Goal: Communication & Community: Answer question/provide support

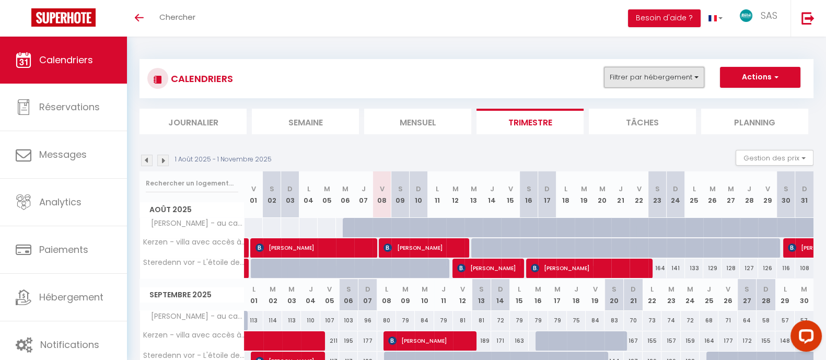
click at [635, 79] on button "Filtrer par hébergement" at bounding box center [654, 77] width 100 height 21
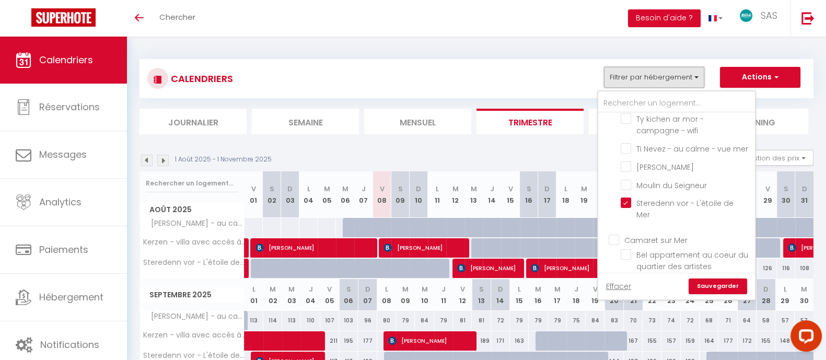
scroll to position [422, 0]
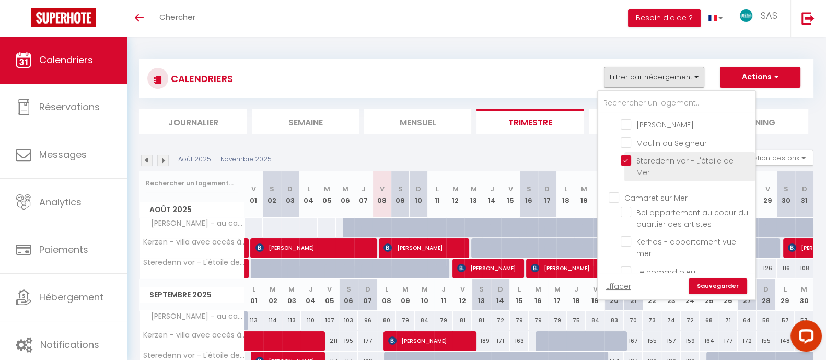
drag, startPoint x: 625, startPoint y: 181, endPoint x: 730, endPoint y: 174, distance: 105.3
click at [625, 166] on input "Steredenn vor - L'étoile de Mer" at bounding box center [686, 160] width 131 height 10
checkbox input "false"
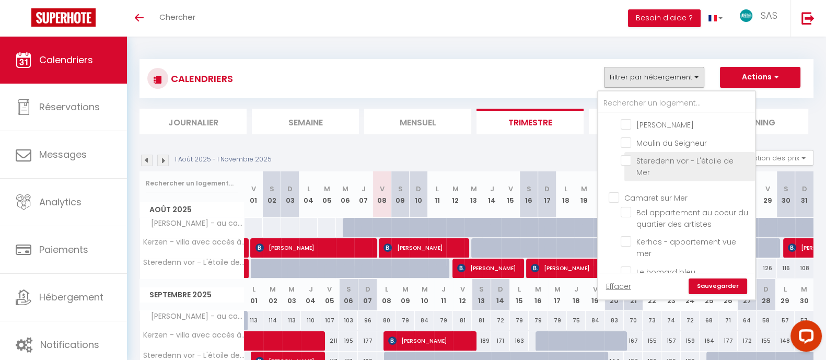
checkbox input "false"
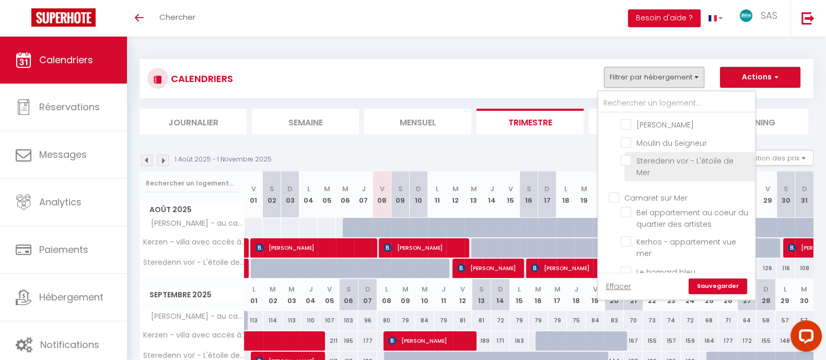
checkbox input "false"
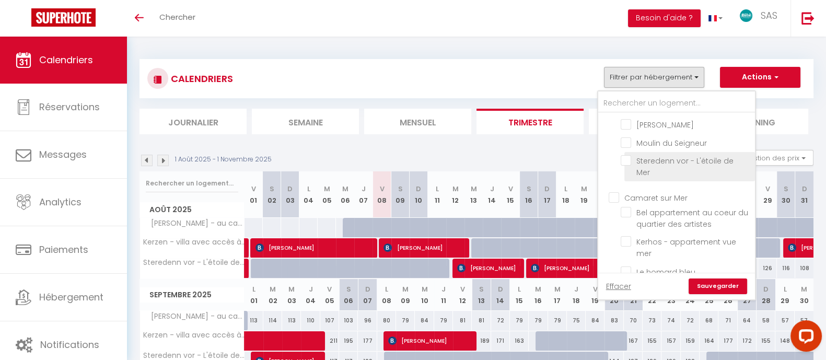
checkbox input "false"
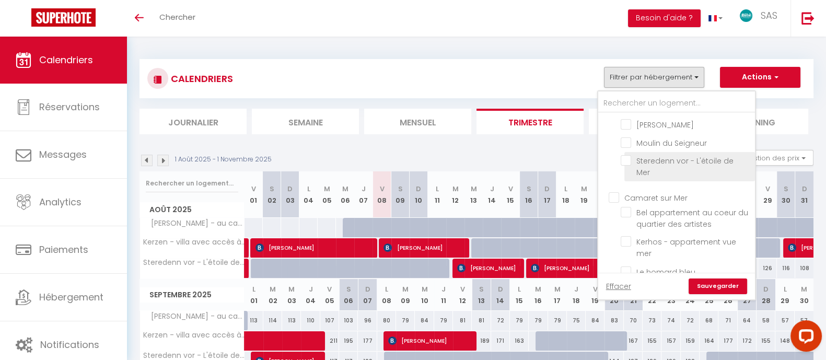
checkbox input "false"
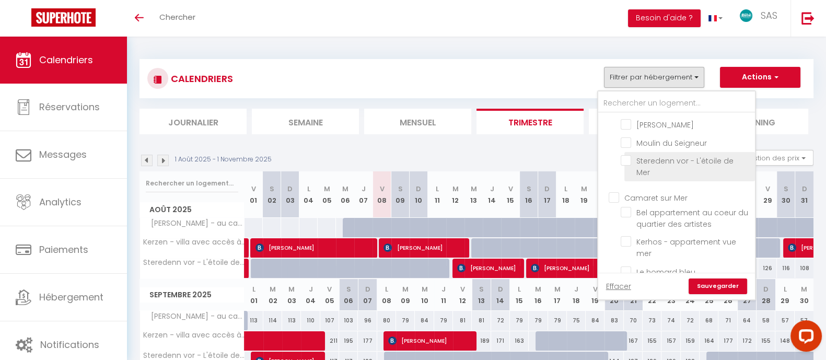
checkbox input "false"
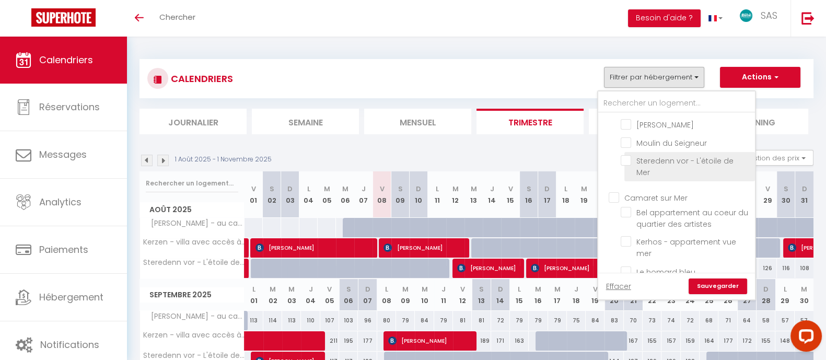
checkbox input "false"
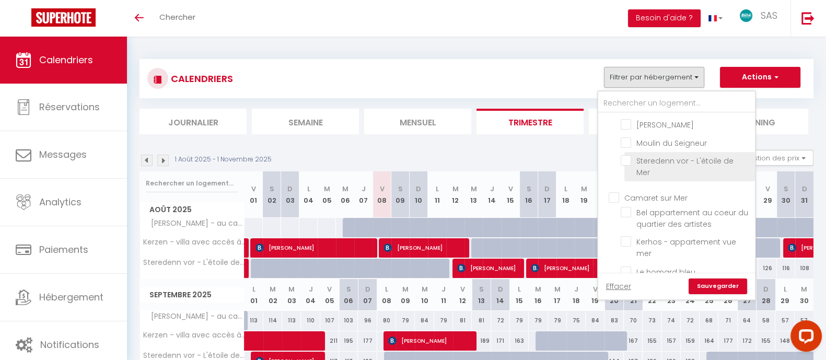
checkbox input "false"
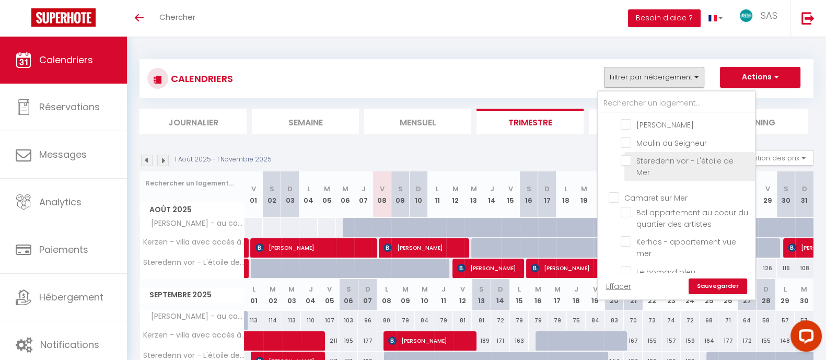
checkbox input "false"
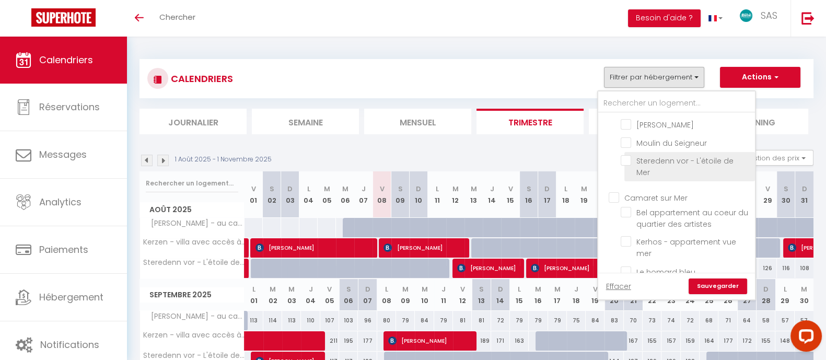
checkbox input "false"
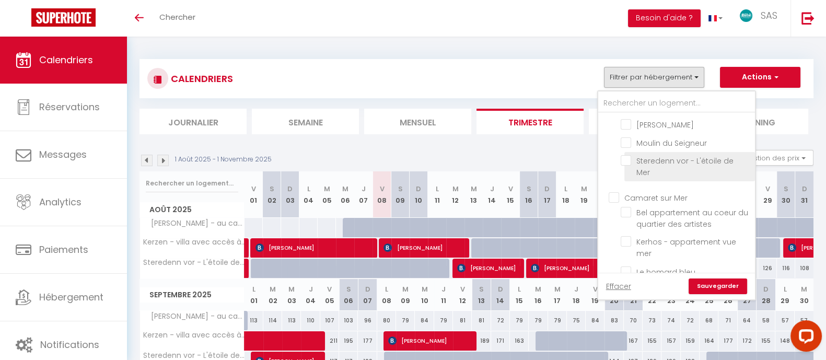
checkbox input "false"
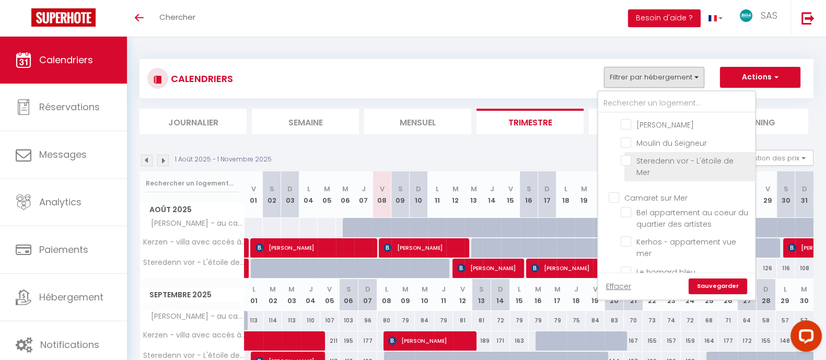
checkbox input "false"
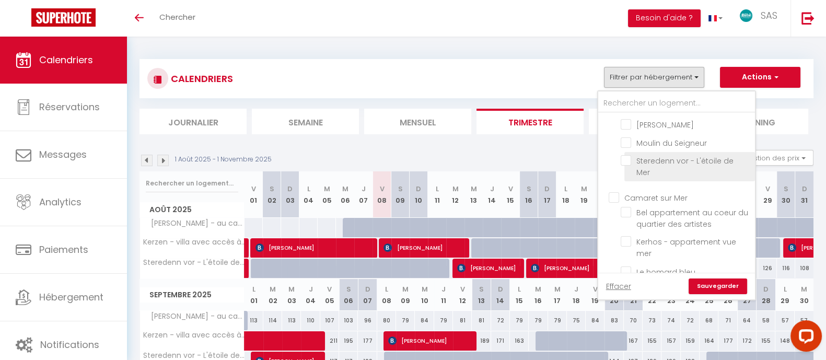
checkbox input "false"
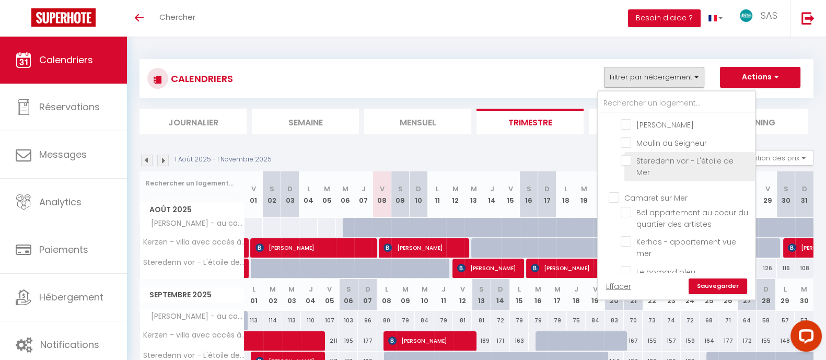
checkbox input "false"
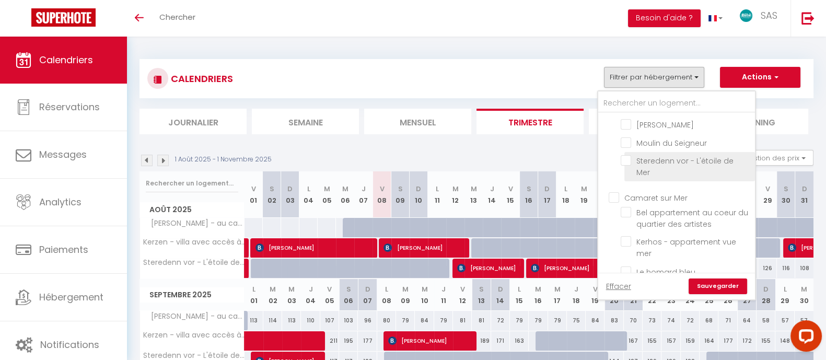
checkbox input "false"
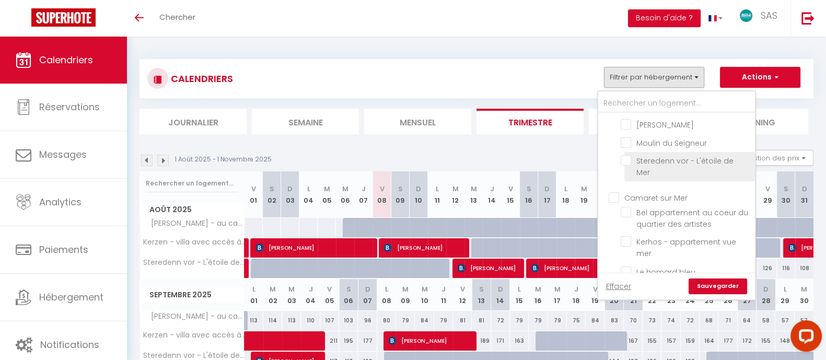
checkbox input "false"
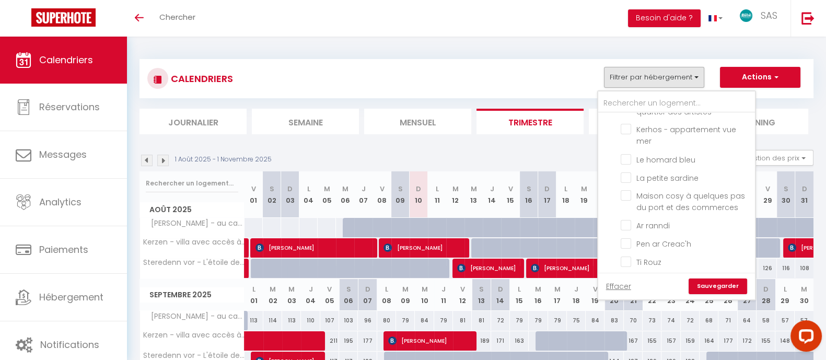
scroll to position [546, 0]
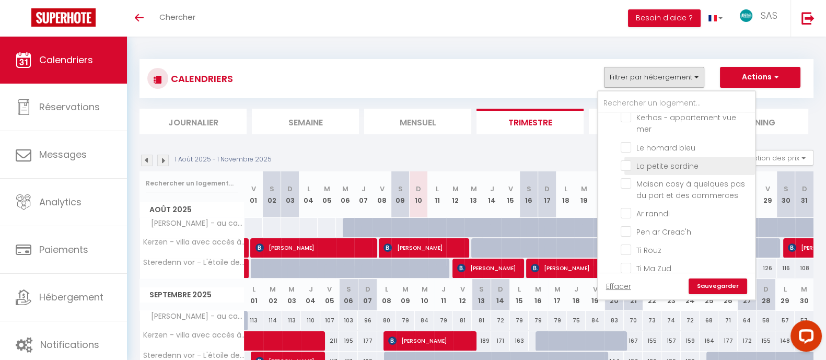
click at [683, 170] on input "La petite sardine" at bounding box center [686, 165] width 131 height 10
checkbox input "true"
checkbox input "false"
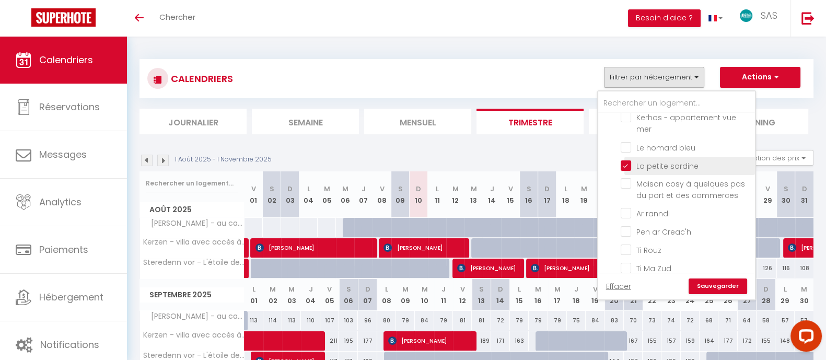
checkbox input "false"
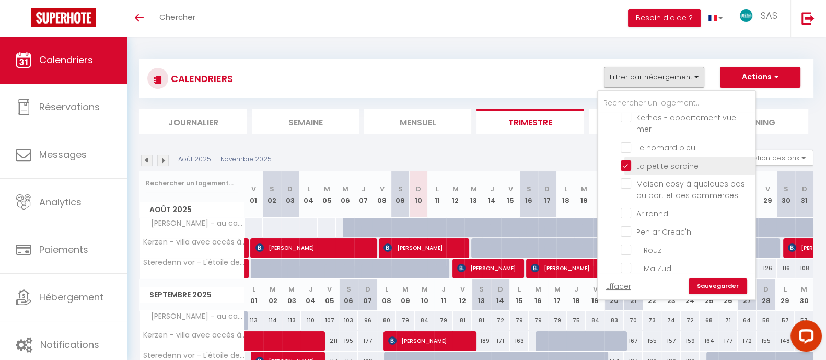
checkbox input "false"
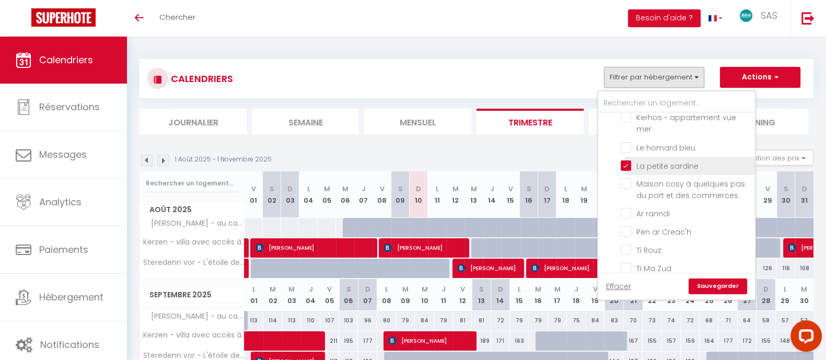
checkbox input "false"
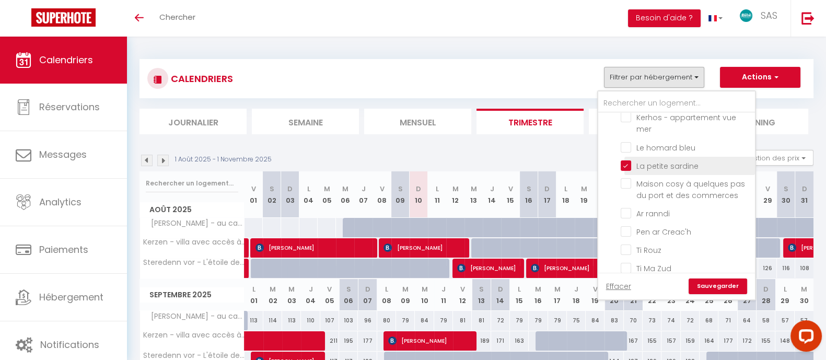
checkbox input "false"
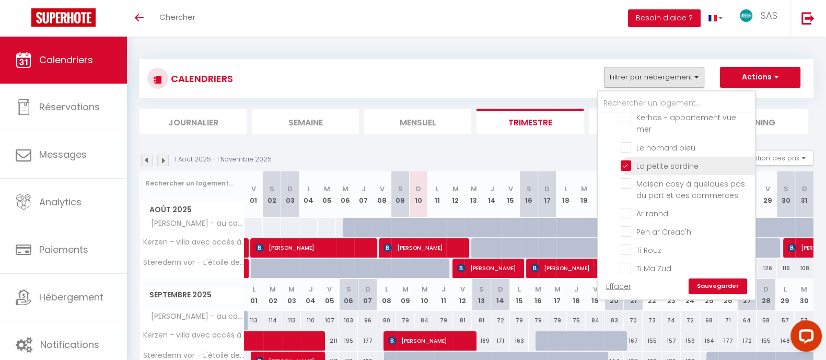
checkbox input "false"
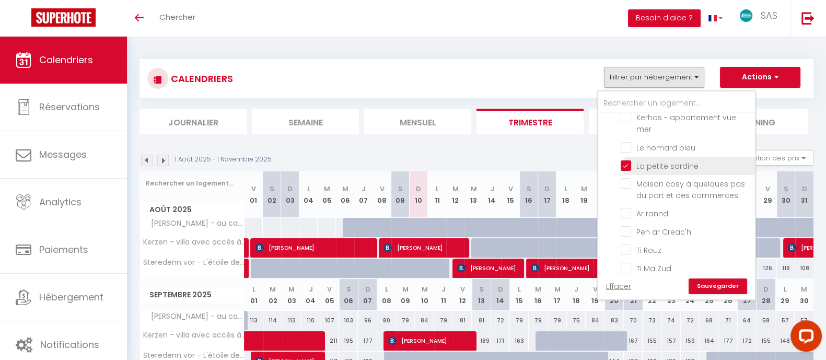
checkbox input "false"
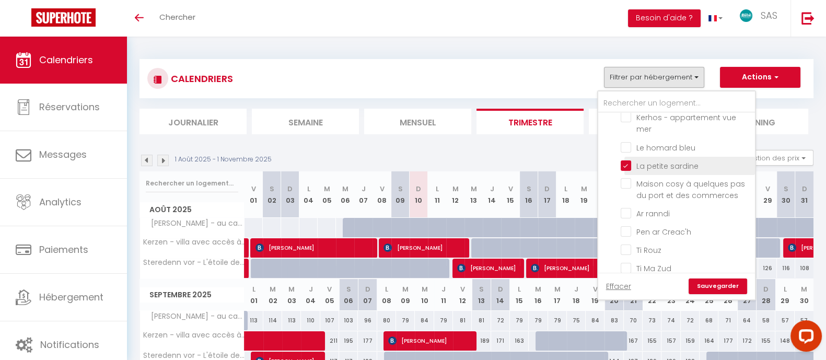
checkbox input "false"
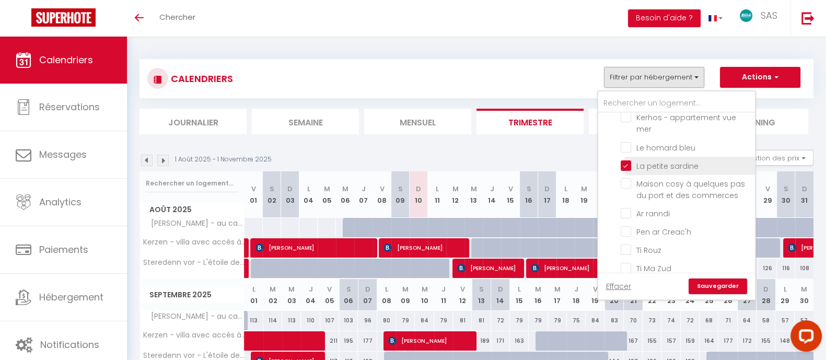
checkbox input "false"
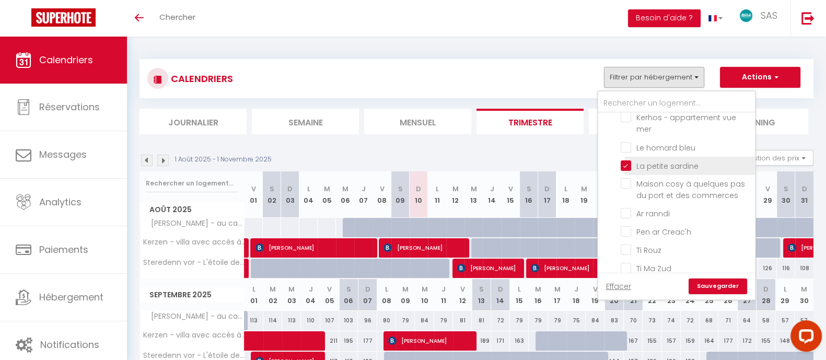
checkbox input "false"
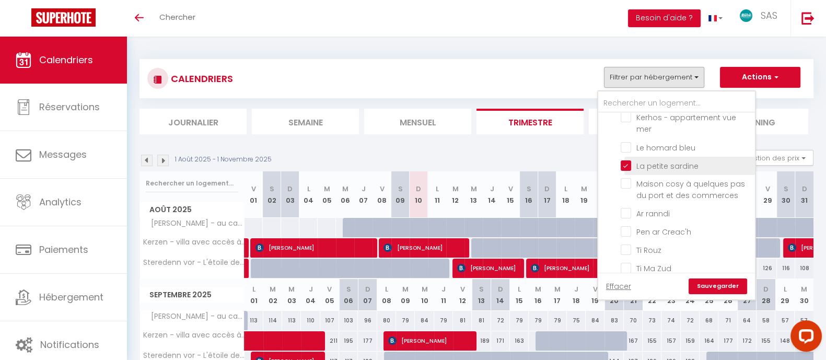
checkbox input "false"
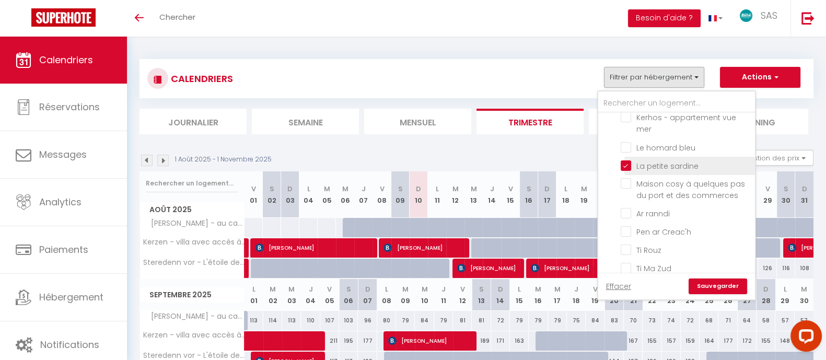
checkbox input "false"
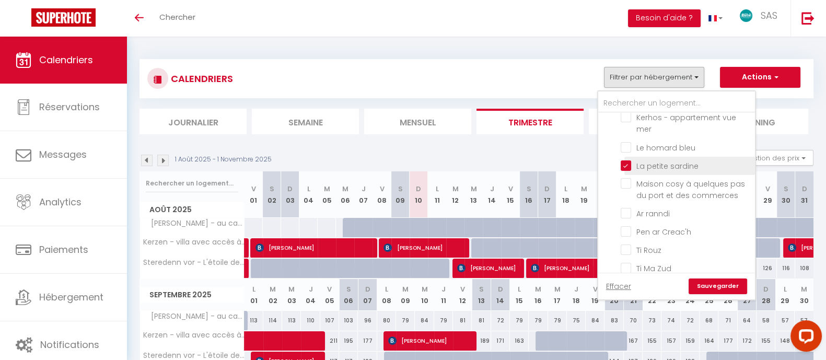
checkbox input "false"
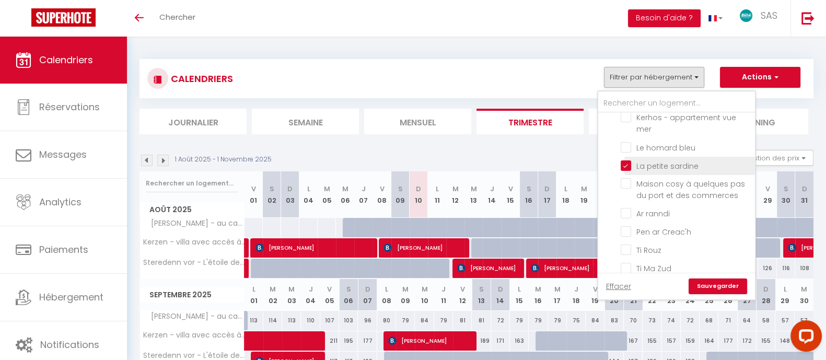
checkbox input "false"
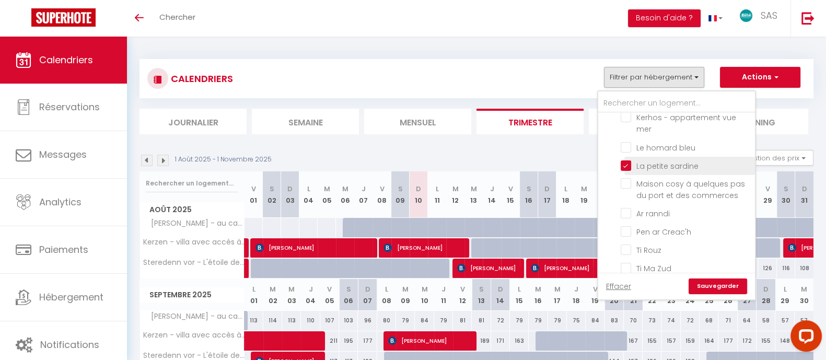
checkbox input "false"
click at [714, 286] on link "Sauvegarder" at bounding box center [718, 287] width 59 height 16
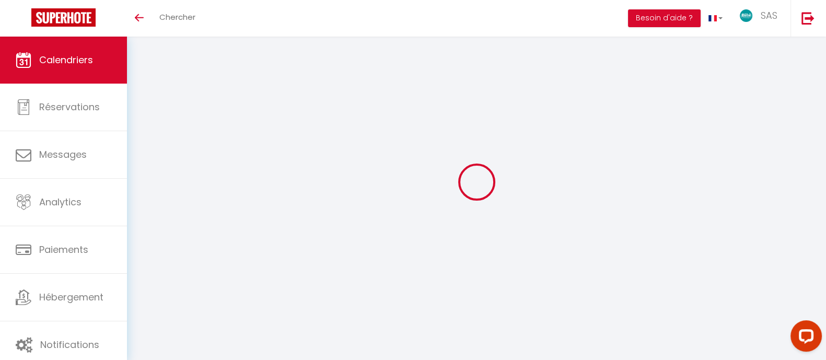
select select
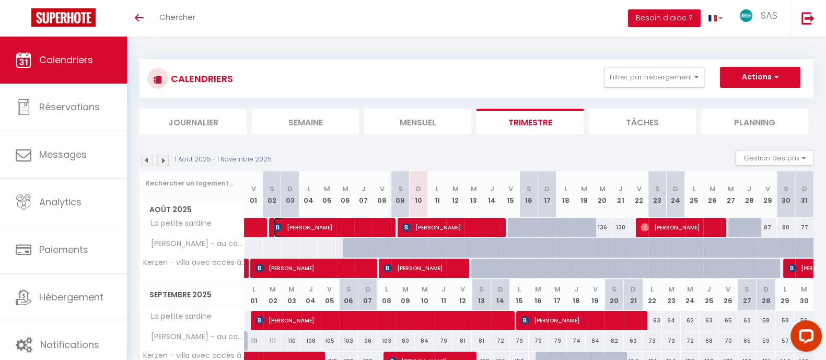
click at [342, 227] on span "[PERSON_NAME]" at bounding box center [332, 227] width 116 height 20
select select "OK"
select select "0"
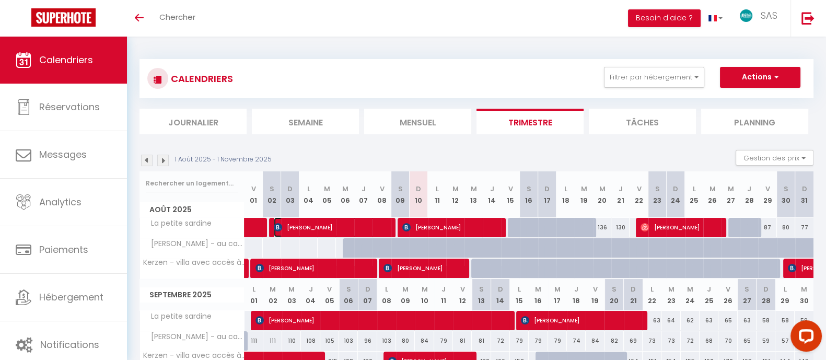
select select "1"
select select
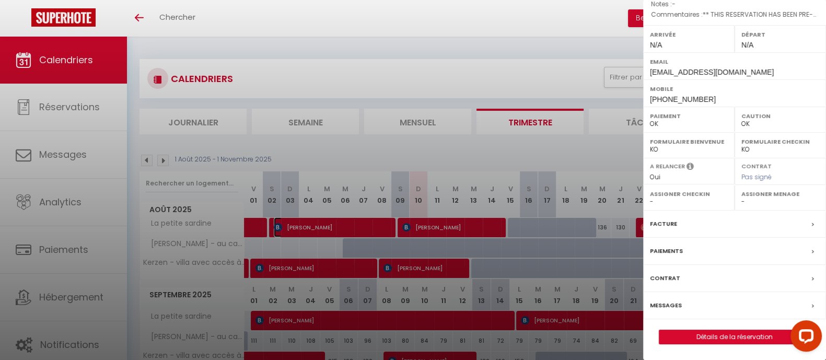
scroll to position [142, 0]
click at [736, 337] on link "Détails de la réservation" at bounding box center [735, 337] width 151 height 14
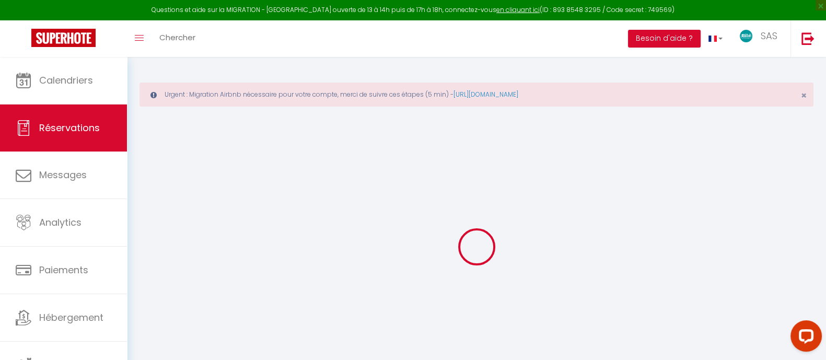
select select
checkbox input "false"
select select
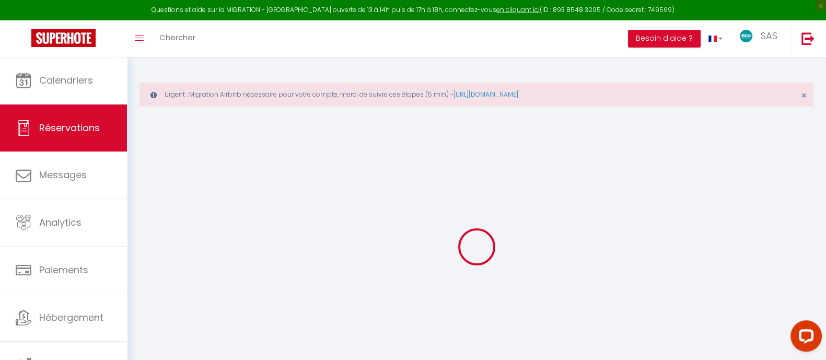
checkbox input "false"
type textarea "** THIS RESERVATION HAS BEEN PRE-PAID ** Reservation has a cancellation grace p…"
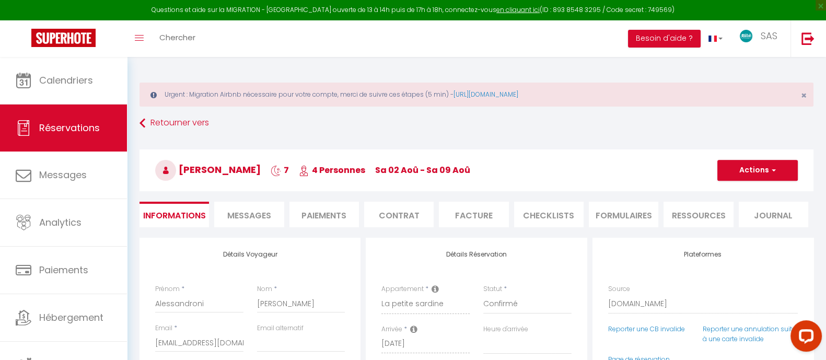
type input "58.76"
select select
checkbox input "false"
select select
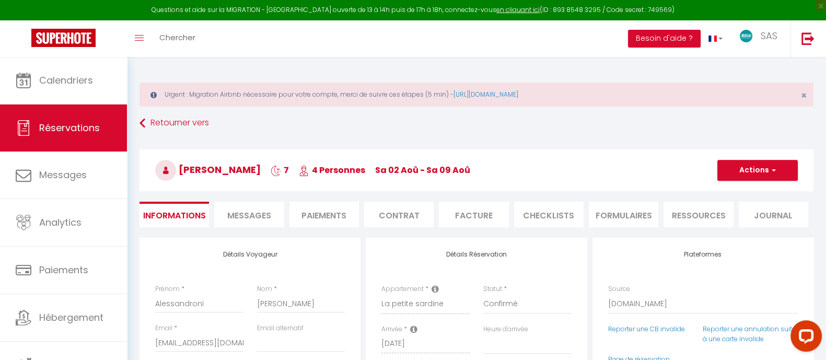
select select
click at [260, 216] on span "Messages" at bounding box center [249, 216] width 44 height 12
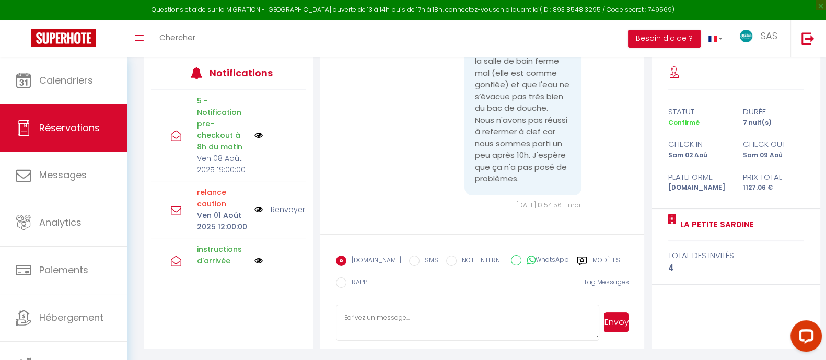
scroll to position [5615, 0]
click at [383, 318] on textarea at bounding box center [468, 323] width 264 height 37
type textarea "Bonjour Merci pour votre charmant commentaire. Nous attendons toujours le règle…"
click at [620, 317] on button "Envoyer" at bounding box center [616, 323] width 25 height 20
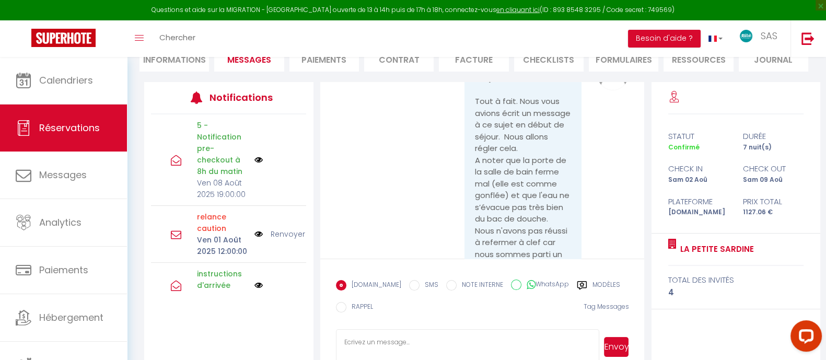
scroll to position [5277, 0]
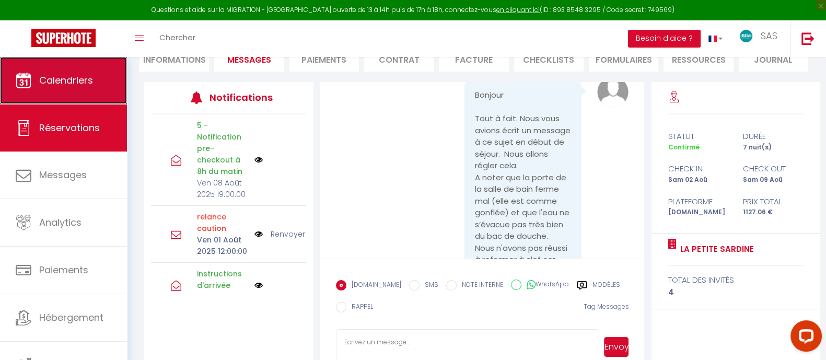
click at [59, 82] on span "Calendriers" at bounding box center [66, 80] width 54 height 13
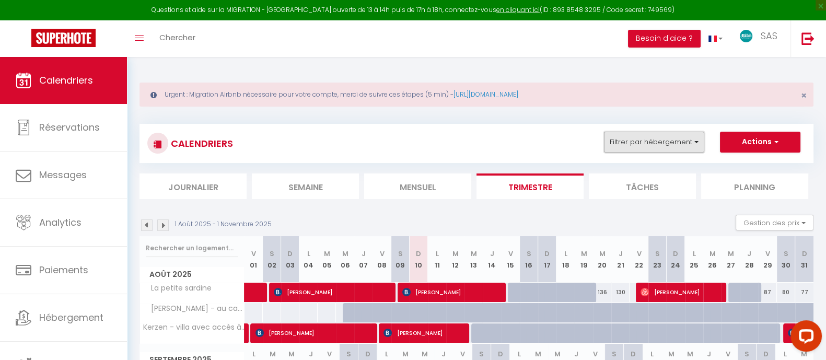
click at [673, 143] on button "Filtrer par hébergement" at bounding box center [654, 142] width 100 height 21
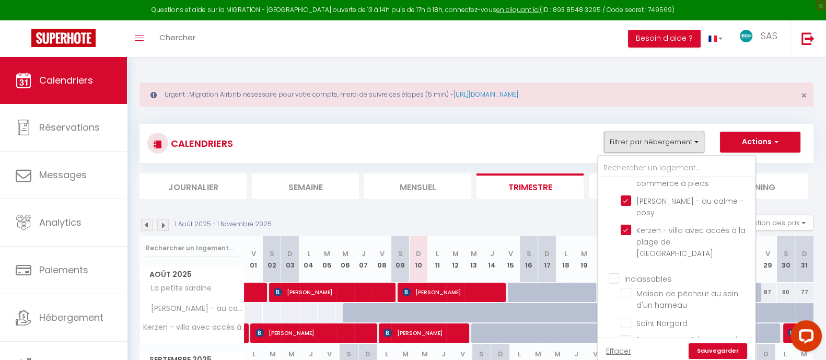
scroll to position [1400, 0]
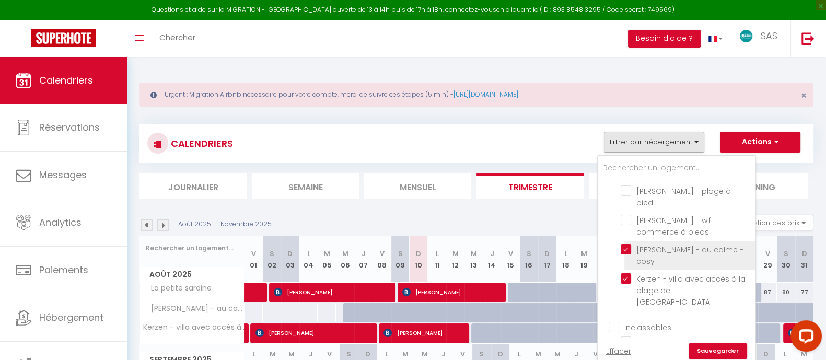
click at [627, 255] on input "[PERSON_NAME] - au calme - cosy" at bounding box center [686, 249] width 131 height 10
checkbox input "false"
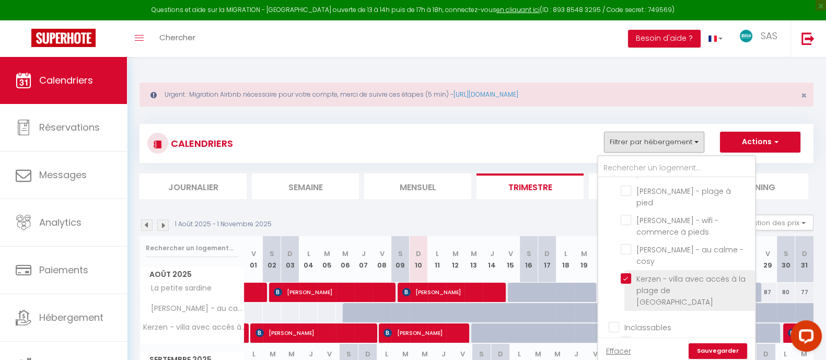
click at [629, 284] on input "Kerzen - villa avec accès à la plage de [GEOGRAPHIC_DATA]" at bounding box center [686, 278] width 131 height 10
checkbox input "false"
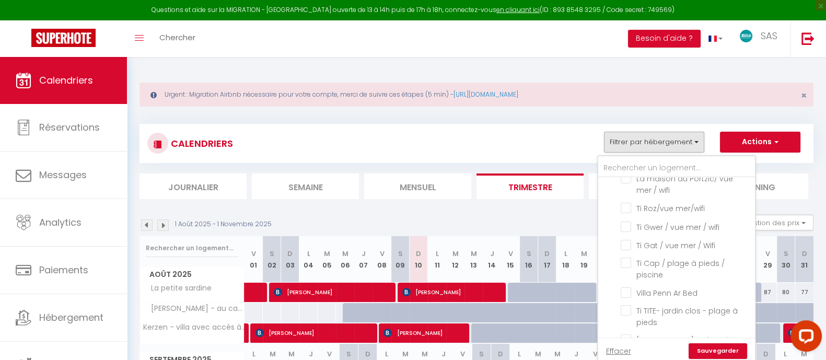
scroll to position [1245, 0]
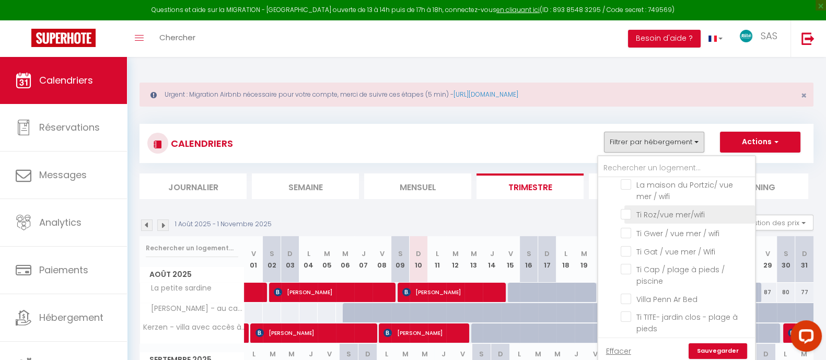
click at [692, 219] on input "Ti Roz/vue mer/wifi" at bounding box center [686, 214] width 131 height 10
checkbox input "true"
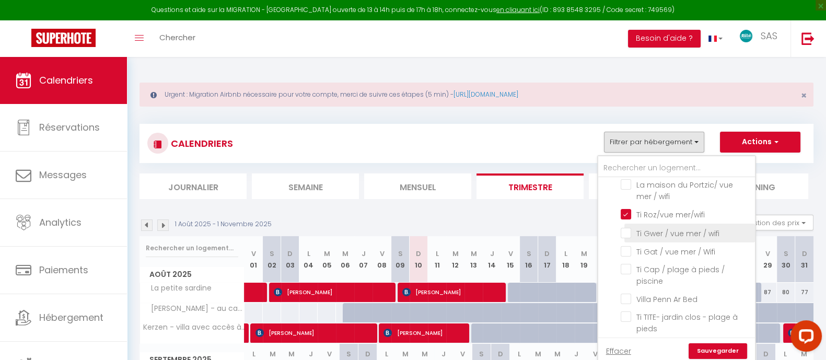
checkbox input "false"
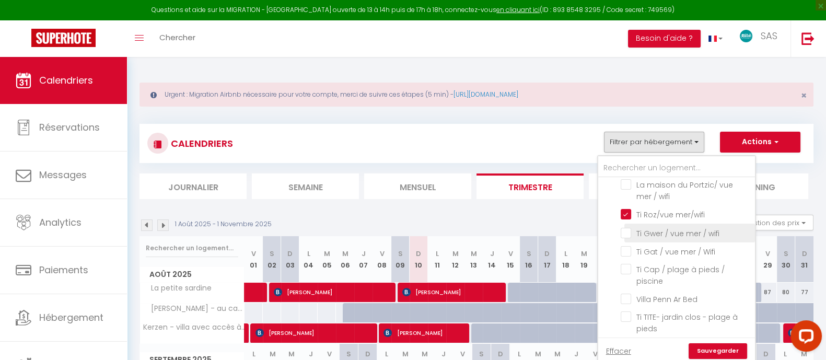
checkbox input "false"
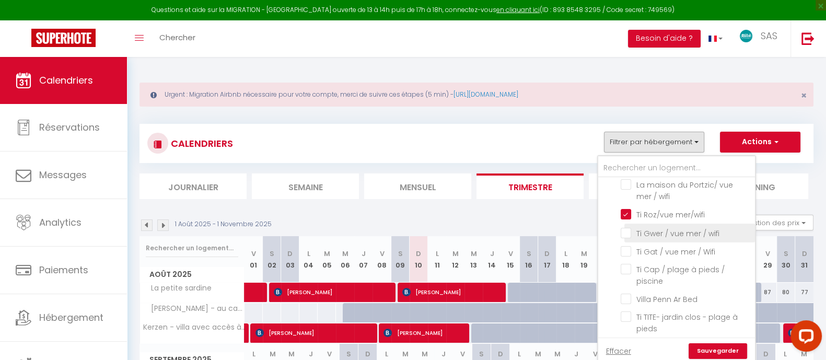
checkbox input "false"
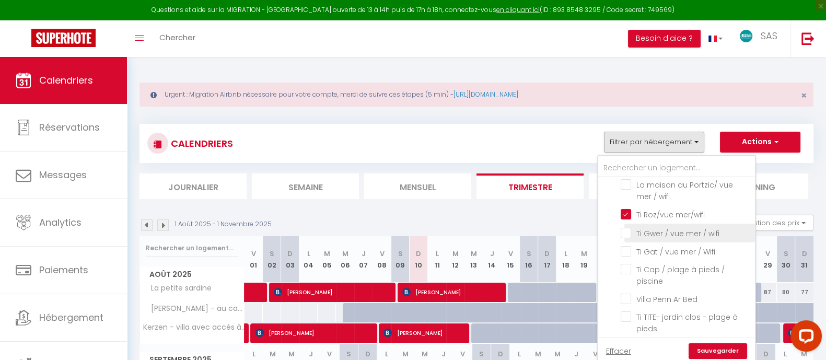
checkbox input "false"
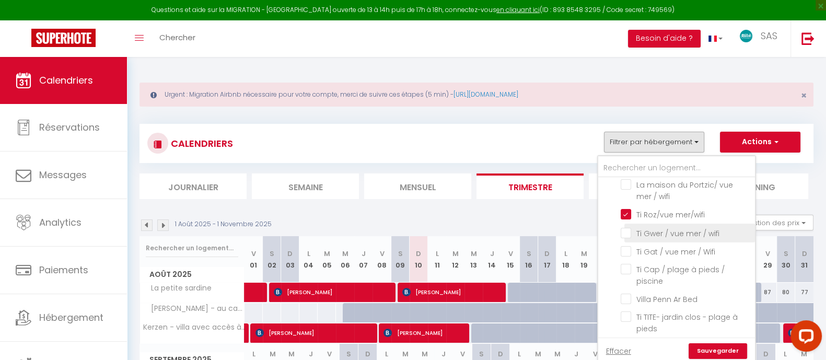
checkbox input "false"
click at [724, 351] on link "Sauvegarder" at bounding box center [718, 351] width 59 height 16
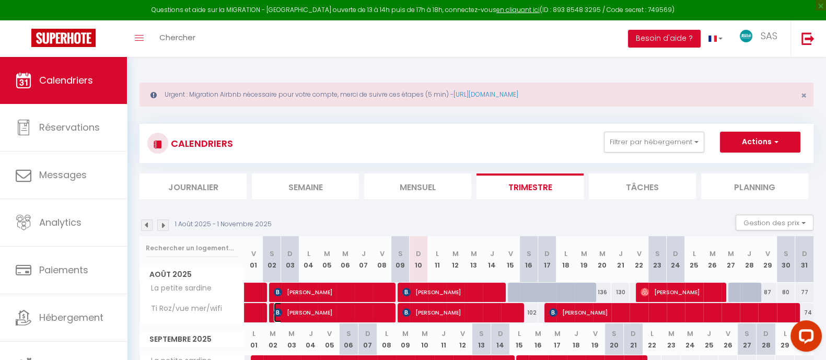
click at [354, 312] on span "[PERSON_NAME]" at bounding box center [332, 313] width 116 height 20
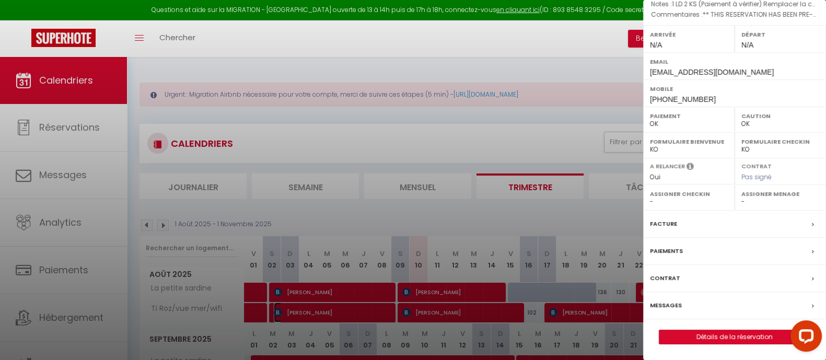
scroll to position [142, 0]
click at [711, 334] on link "Détails de la réservation" at bounding box center [735, 337] width 151 height 14
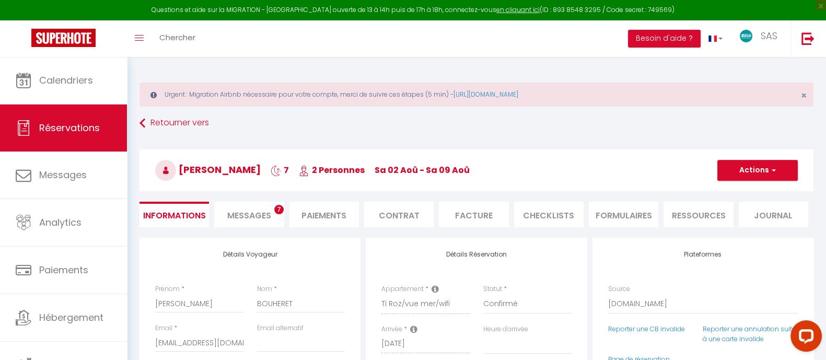
click at [264, 213] on span "Messages" at bounding box center [249, 216] width 44 height 12
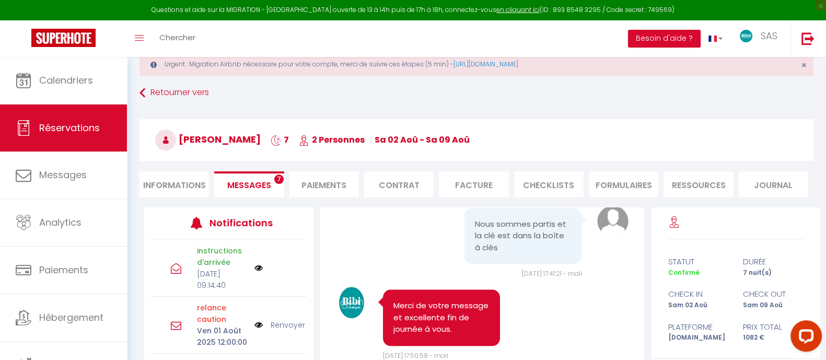
scroll to position [180, 0]
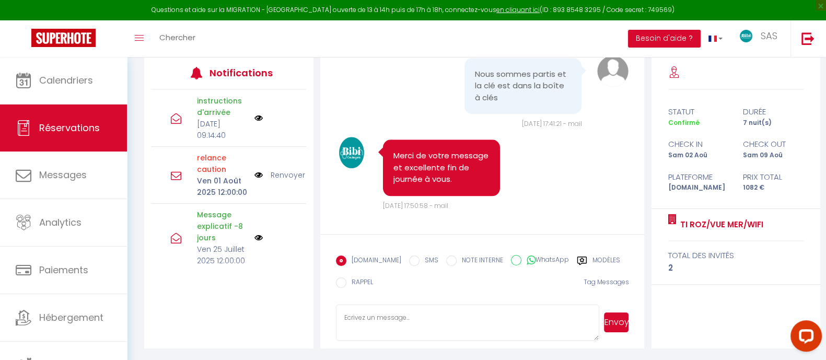
click at [386, 315] on textarea at bounding box center [468, 323] width 264 height 37
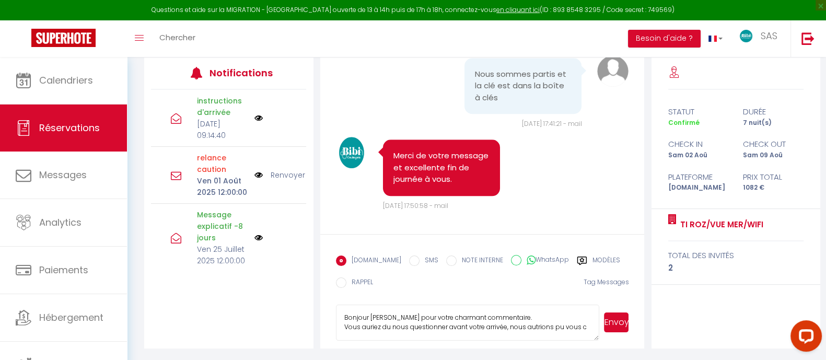
scroll to position [11, 0]
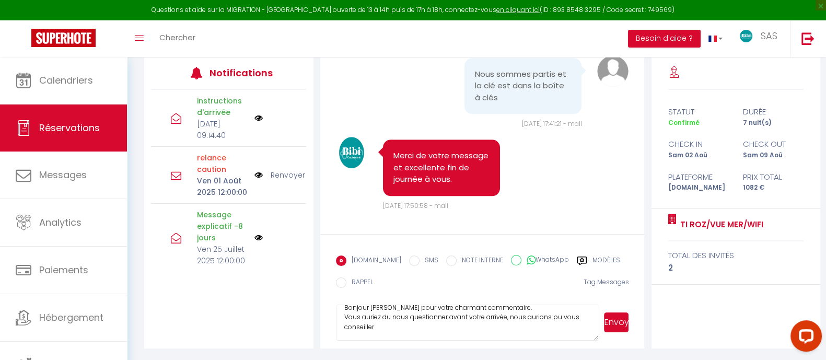
click at [380, 337] on textarea "Bonjour [PERSON_NAME] pour votre charmant commentaire. Vous auriez du nous ques…" at bounding box center [468, 323] width 264 height 37
click at [622, 320] on button "Envoyer" at bounding box center [616, 323] width 25 height 20
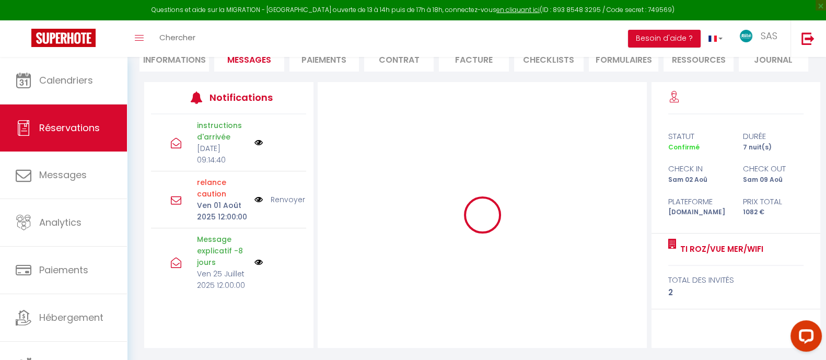
scroll to position [0, 0]
